Goal: Task Accomplishment & Management: Manage account settings

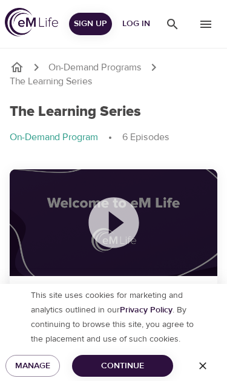
click at [112, 228] on icon at bounding box center [114, 222] width 61 height 61
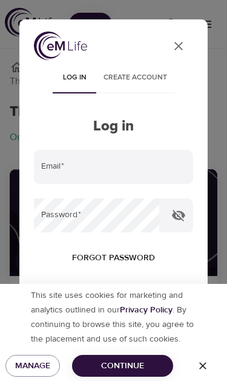
click at [65, 176] on input "email" at bounding box center [114, 167] width 160 height 34
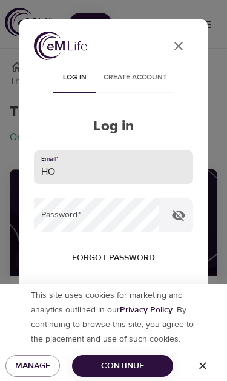
type input "H"
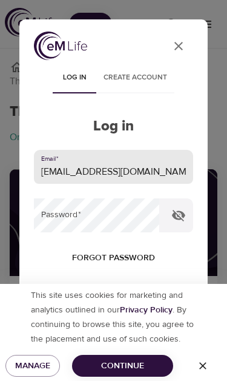
type input "[EMAIL_ADDRESS][DOMAIN_NAME]"
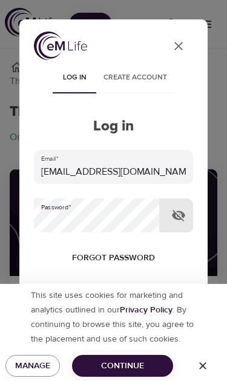
click at [101, 363] on span "Continue" at bounding box center [123, 366] width 82 height 15
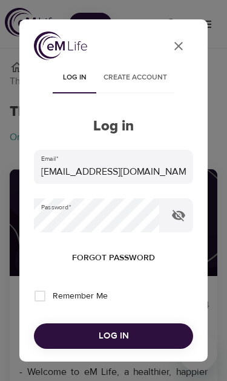
click at [59, 332] on span "Log in" at bounding box center [114, 336] width 130 height 16
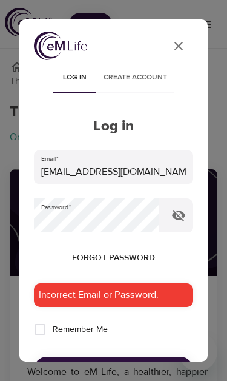
click at [178, 216] on icon "button" at bounding box center [179, 215] width 15 height 15
click at [72, 261] on button "Forgot password" at bounding box center [113, 258] width 93 height 22
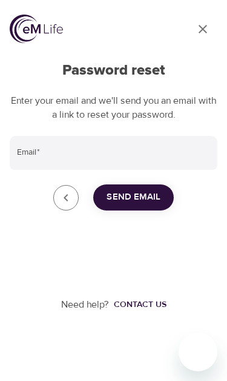
click at [129, 192] on span "Send Email" at bounding box center [134, 197] width 54 height 16
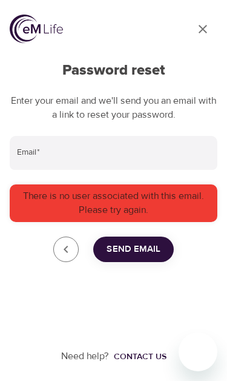
click at [34, 145] on input "Email   *" at bounding box center [114, 153] width 208 height 34
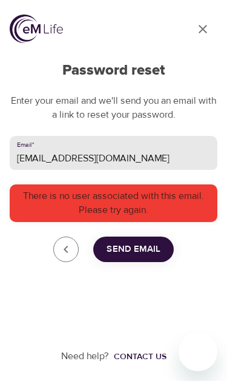
type input "[EMAIL_ADDRESS][DOMAIN_NAME]"
click at [126, 244] on span "Send Email" at bounding box center [134, 249] width 54 height 16
